Goal: Transaction & Acquisition: Book appointment/travel/reservation

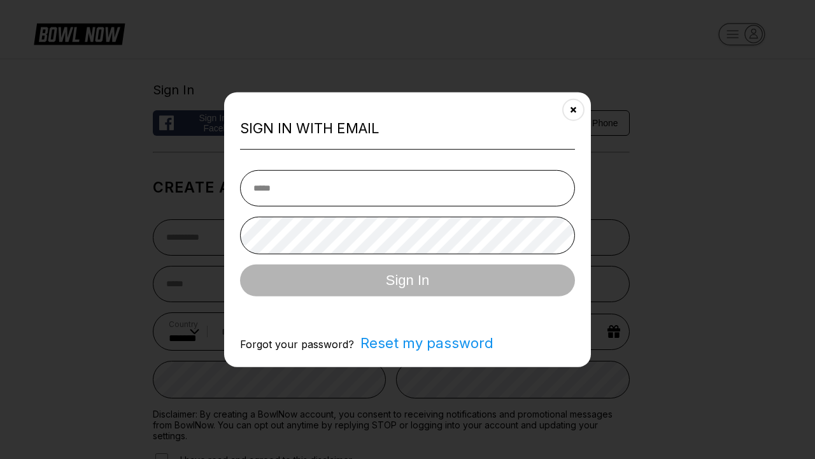
select select "**"
type input "**********"
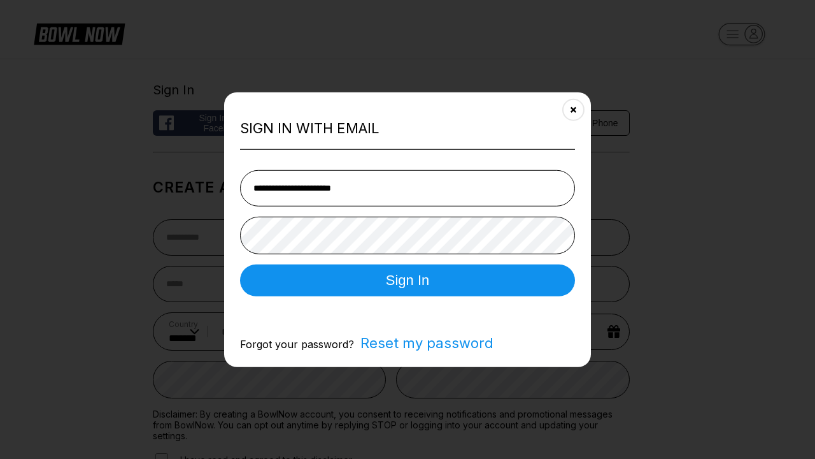
click at [408, 281] on button "Sign In" at bounding box center [407, 280] width 335 height 32
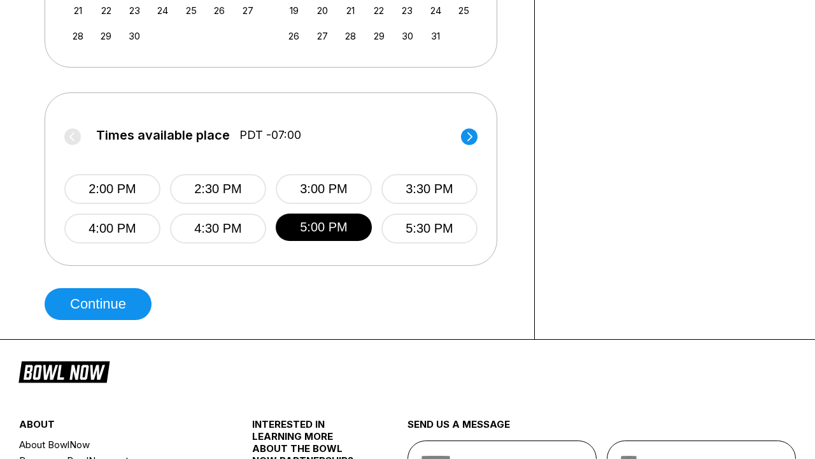
click at [101, 304] on button "Continue" at bounding box center [98, 304] width 107 height 32
